Goal: Information Seeking & Learning: Learn about a topic

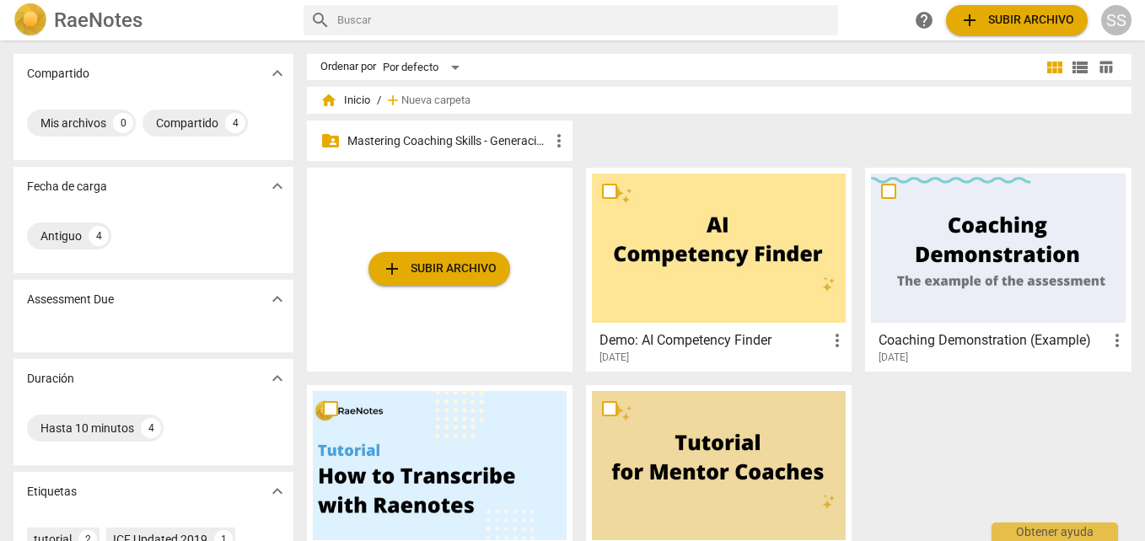
click at [506, 138] on p "Mastering Coaching Skills - Generación 32" at bounding box center [447, 141] width 201 height 18
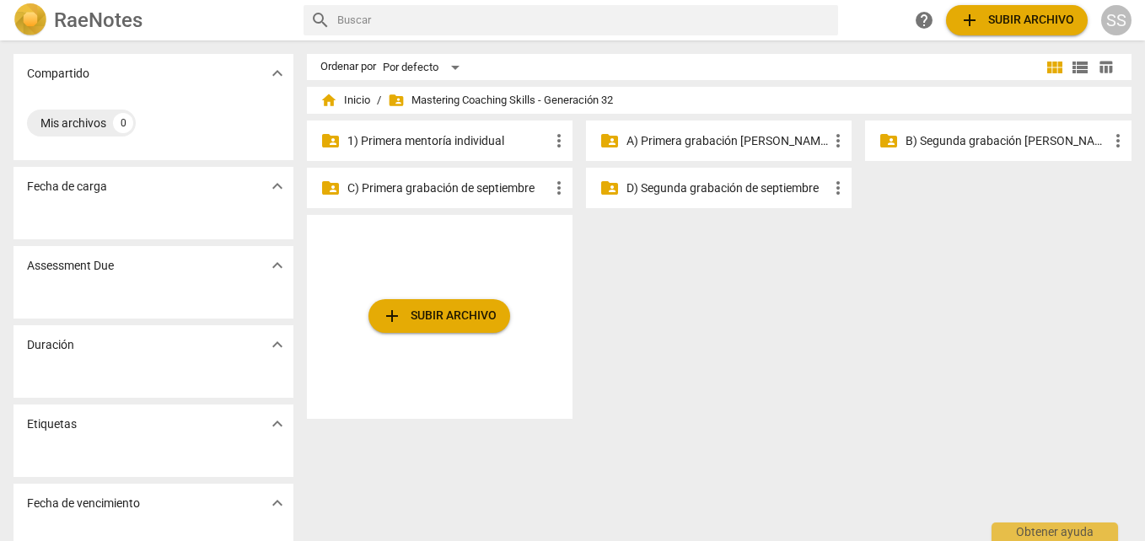
click at [484, 137] on p "1) Primera mentoría individual" at bounding box center [447, 141] width 201 height 18
click at [679, 142] on p "A) Primera grabación [PERSON_NAME]" at bounding box center [726, 141] width 201 height 18
click at [997, 134] on p "B) Segunda grabación [PERSON_NAME]" at bounding box center [1005, 141] width 201 height 18
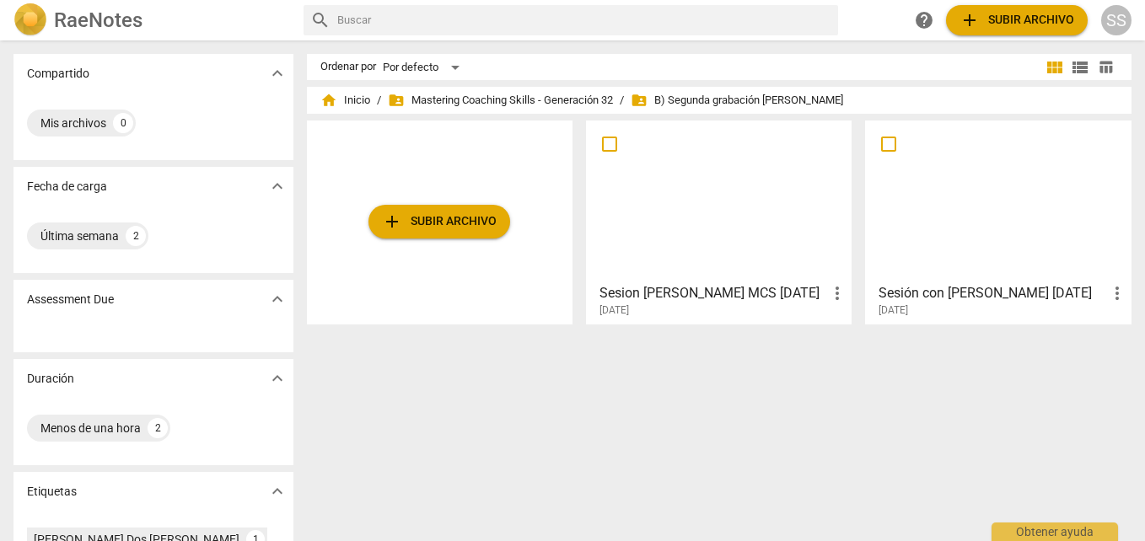
click at [687, 236] on div at bounding box center [719, 200] width 254 height 149
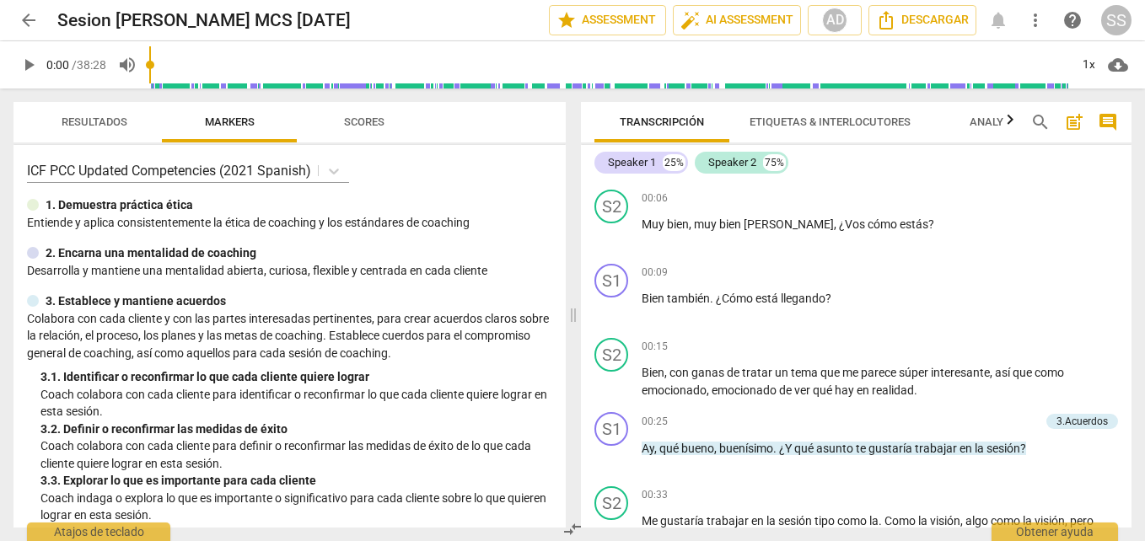
scroll to position [95, 0]
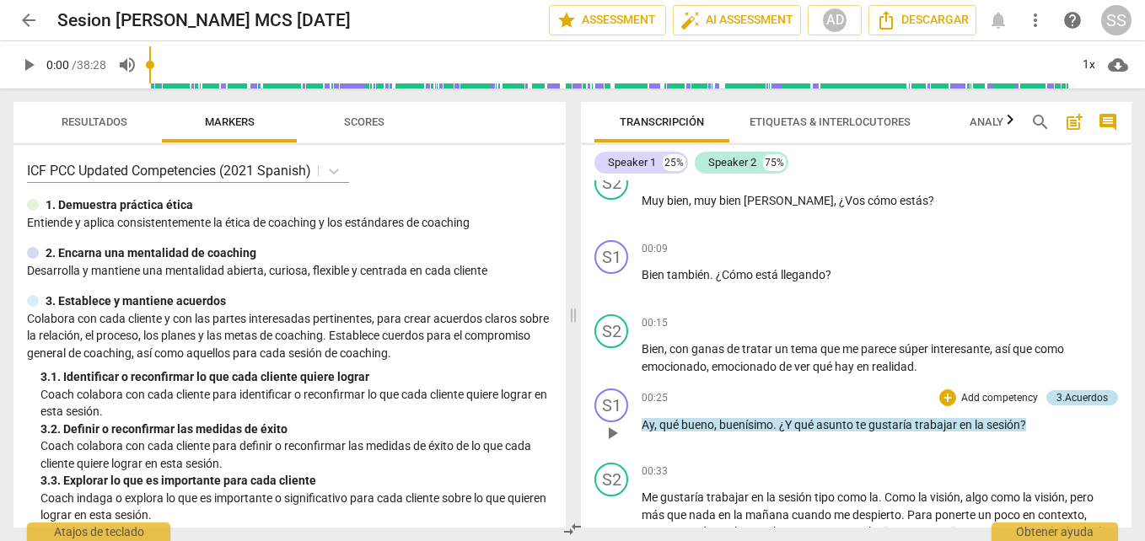
click at [1056, 394] on div "3.Acuerdos" at bounding box center [1081, 397] width 51 height 15
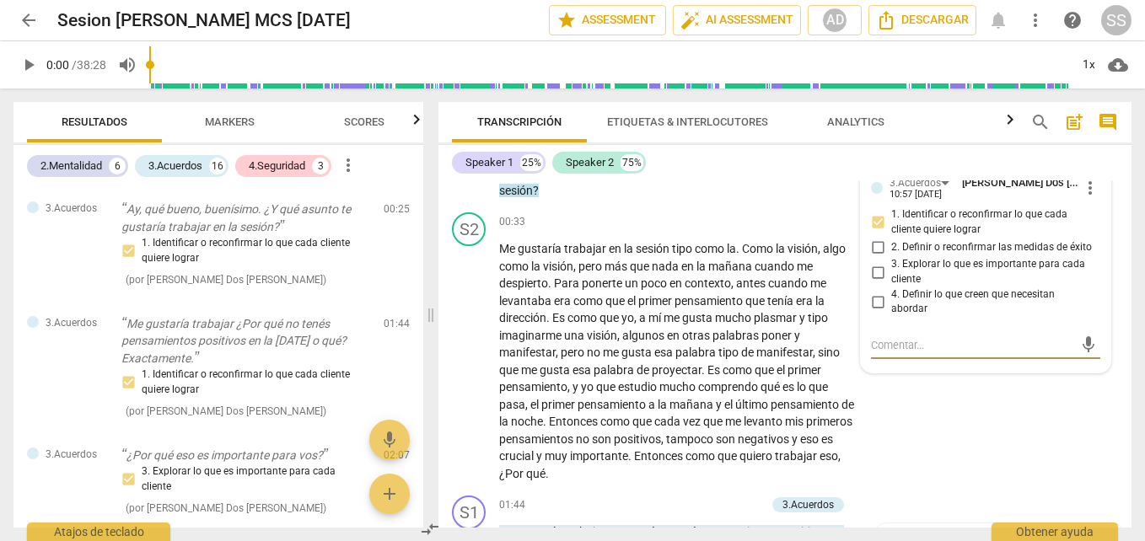
scroll to position [0, 0]
